Goal: Task Accomplishment & Management: Use online tool/utility

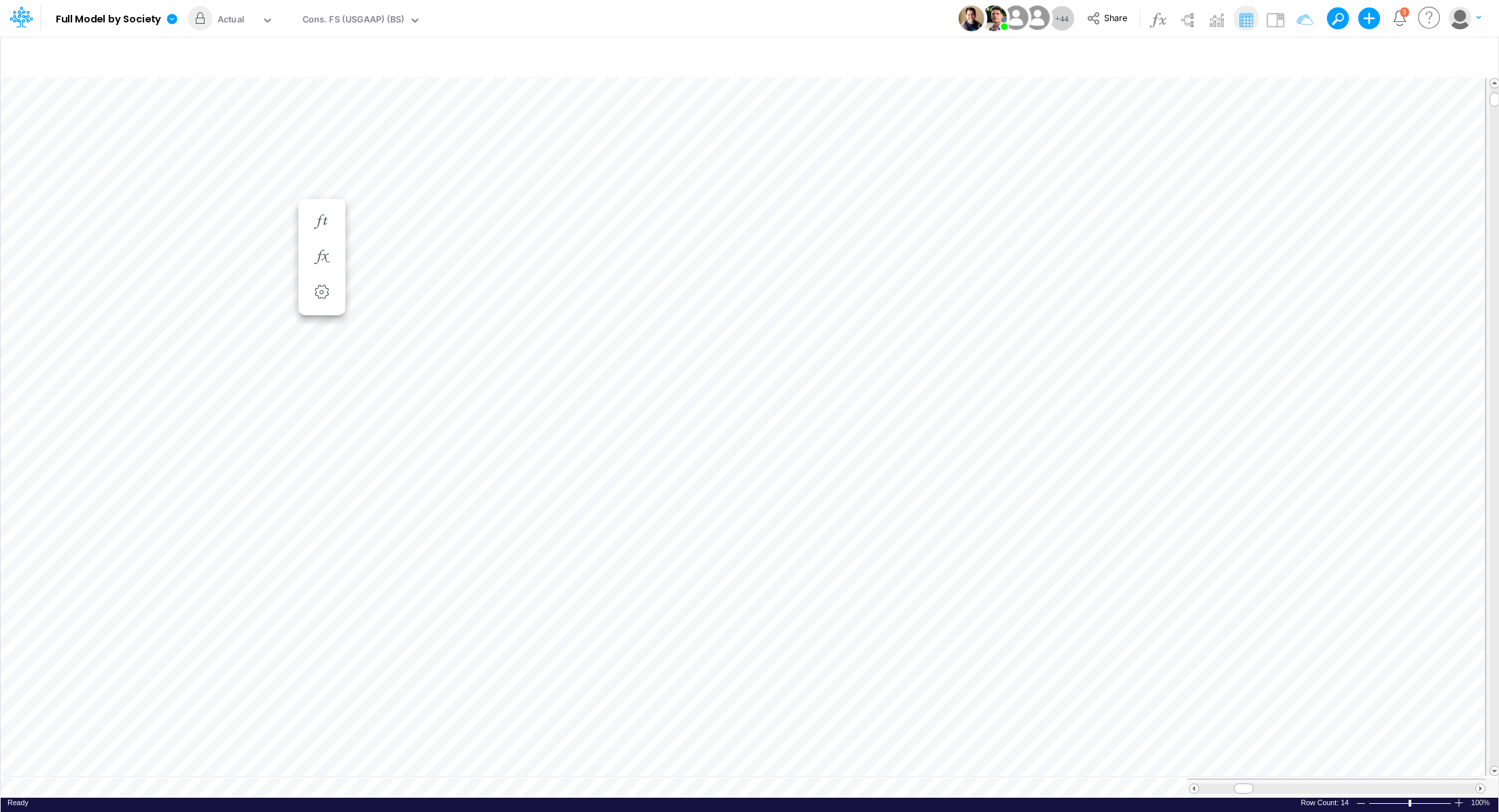
scroll to position [6, 1]
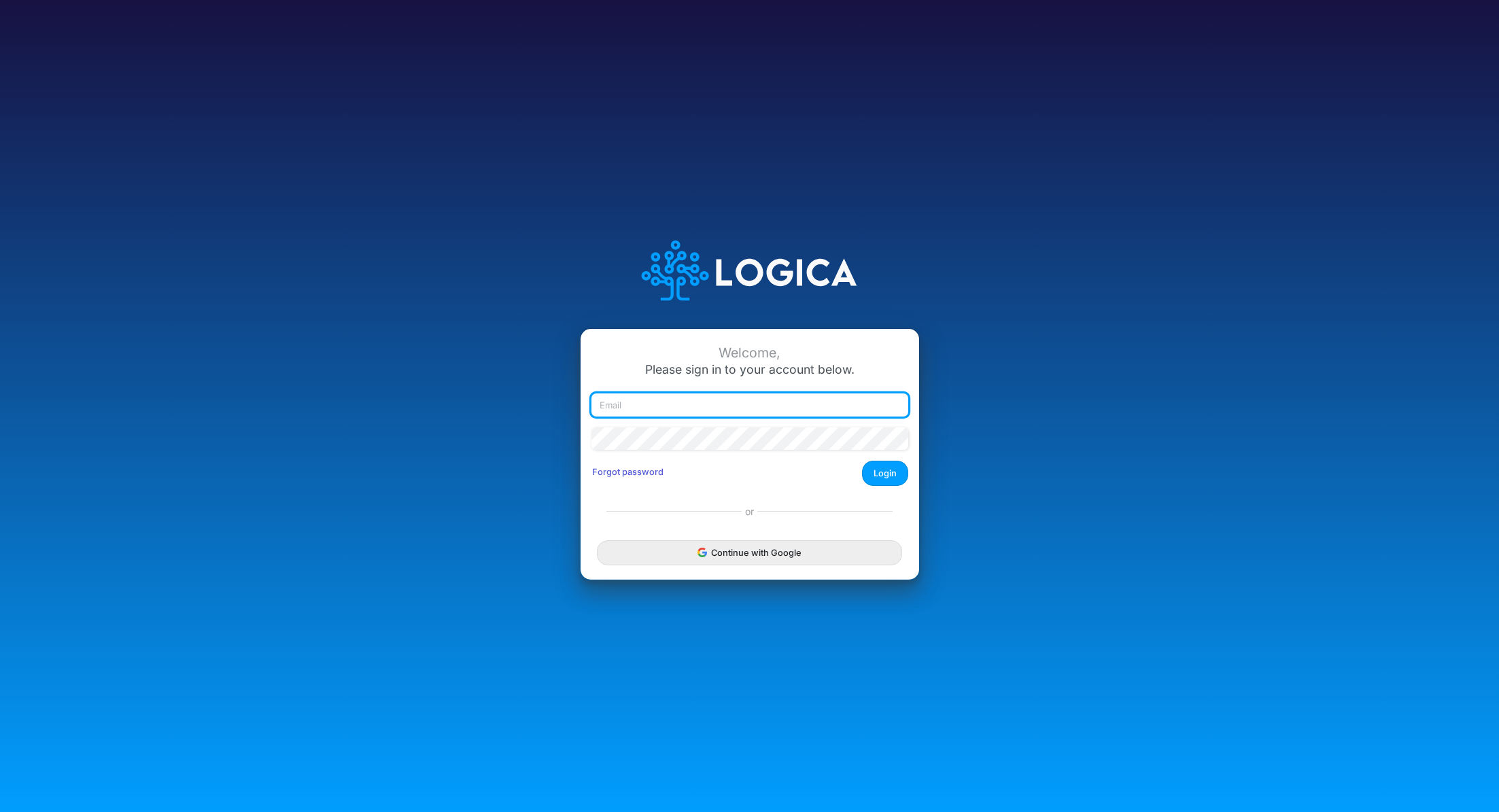
type input "[PERSON_NAME][EMAIL_ADDRESS][PERSON_NAME][DOMAIN_NAME]"
